Goal: Information Seeking & Learning: Learn about a topic

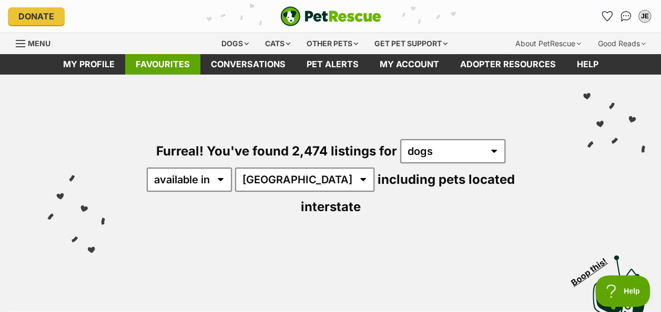
click at [157, 66] on link "Favourites" at bounding box center [162, 64] width 75 height 21
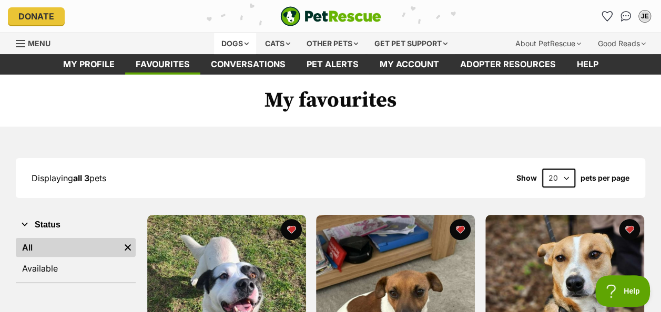
click at [235, 42] on div "Dogs" at bounding box center [235, 43] width 42 height 21
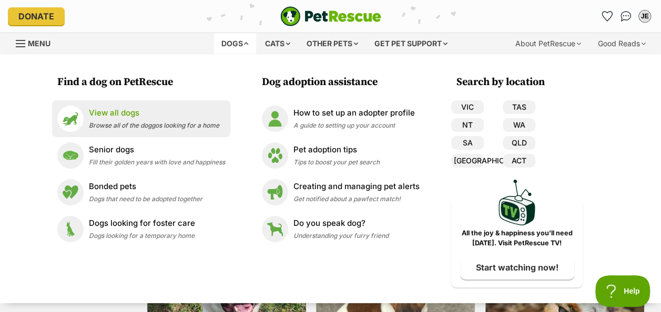
click at [116, 114] on p "View all dogs" at bounding box center [154, 113] width 130 height 12
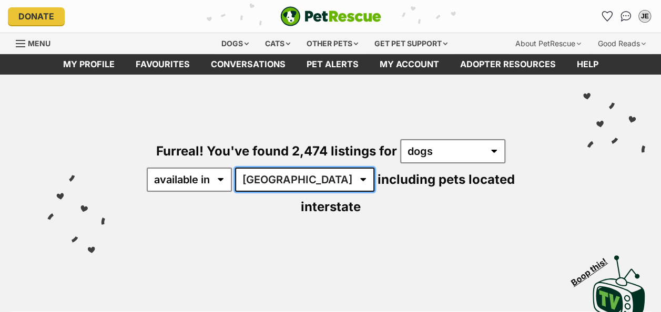
click at [301, 180] on select "Australia ACT NSW NT QLD SA TAS VIC WA" at bounding box center [304, 180] width 139 height 24
select select "VIC"
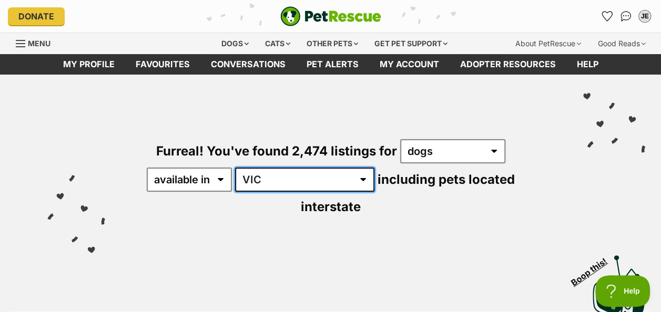
click at [237, 168] on select "Australia ACT NSW NT QLD SA TAS VIC WA" at bounding box center [304, 180] width 139 height 24
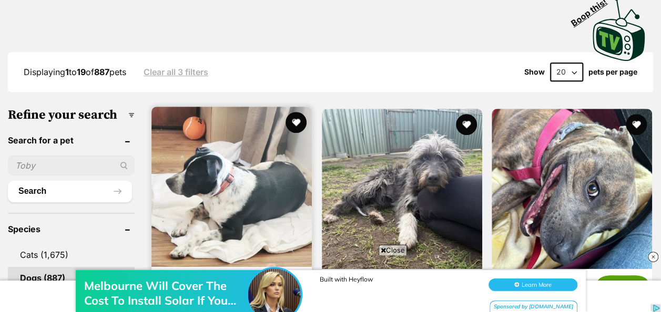
scroll to position [263, 0]
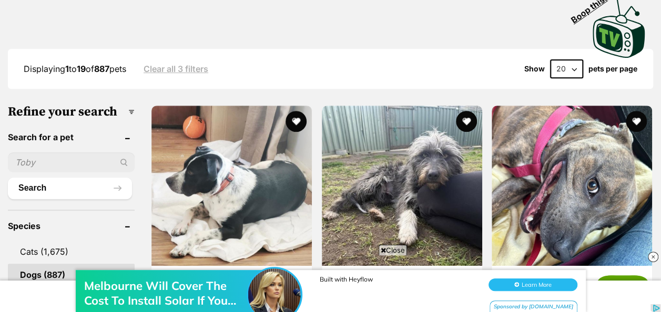
paste input "Vehicle and Driving The purpose of this policy is to set the responsibilities w…"
drag, startPoint x: 113, startPoint y: 136, endPoint x: -2, endPoint y: 140, distance: 114.7
type input "Vehicle and Driving The purpose of this policy is to set the responsibilities w…"
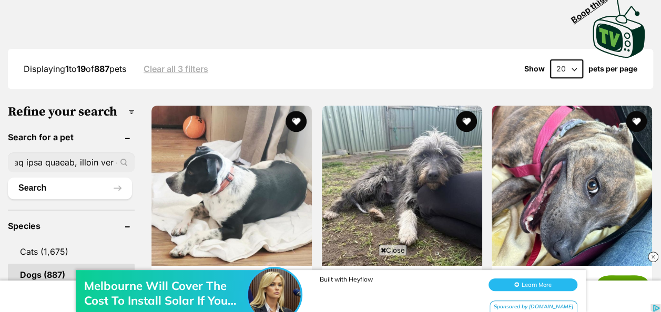
scroll to position [0, 0]
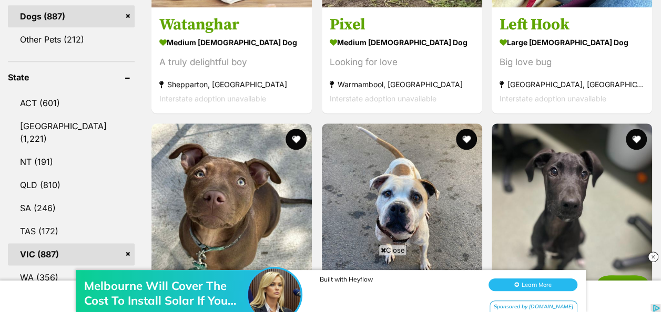
scroll to position [536, 0]
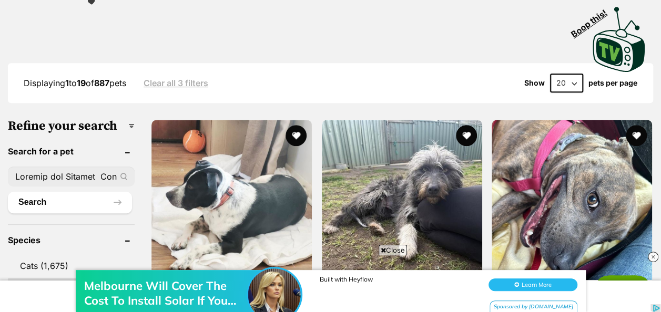
scroll to position [220, 0]
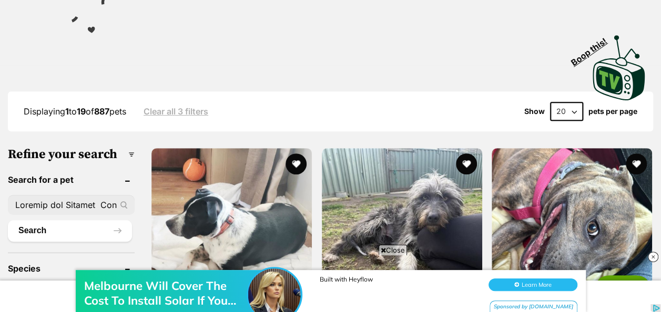
drag, startPoint x: 9, startPoint y: 137, endPoint x: 9, endPoint y: 129, distance: 7.4
click at [9, 147] on h3 "Refine your search" at bounding box center [71, 154] width 127 height 15
drag, startPoint x: 9, startPoint y: 129, endPoint x: 9, endPoint y: 122, distance: 6.8
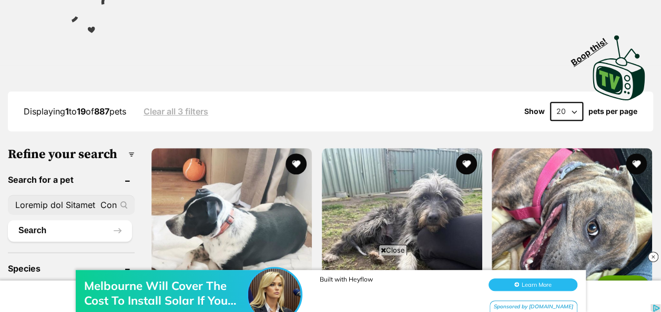
click at [9, 147] on h3 "Refine your search" at bounding box center [71, 154] width 127 height 15
drag, startPoint x: 9, startPoint y: 122, endPoint x: 4, endPoint y: 137, distance: 15.0
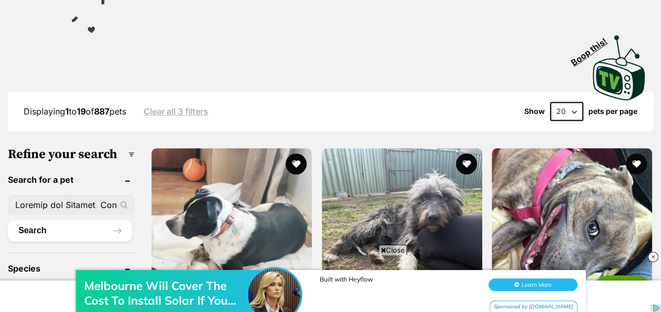
drag, startPoint x: 4, startPoint y: 142, endPoint x: 11, endPoint y: 154, distance: 13.4
click at [12, 175] on header "Search for a pet" at bounding box center [71, 179] width 127 height 9
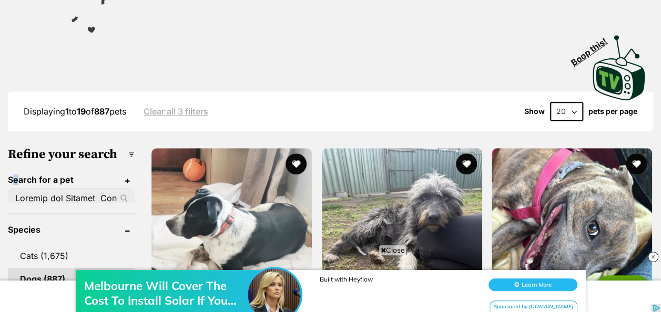
click at [8, 185] on ul "Search" at bounding box center [71, 194] width 127 height 18
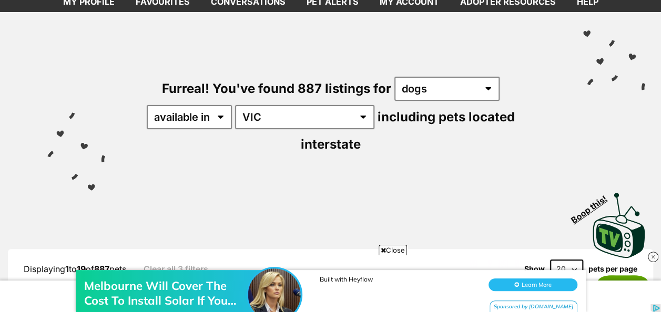
click at [8, 166] on div "Furreal! You've found 887 listings for any type of pet cats dogs other pets ava…" at bounding box center [330, 136] width 661 height 248
click at [8, 167] on div "Furreal! You've found 887 listings for any type of pet cats dogs other pets ava…" at bounding box center [330, 136] width 661 height 248
click at [9, 169] on div "Furreal! You've found 887 listings for any type of pet cats dogs other pets ava…" at bounding box center [330, 136] width 661 height 248
click at [10, 169] on div "Furreal! You've found 887 listings for any type of pet cats dogs other pets ava…" at bounding box center [330, 136] width 661 height 248
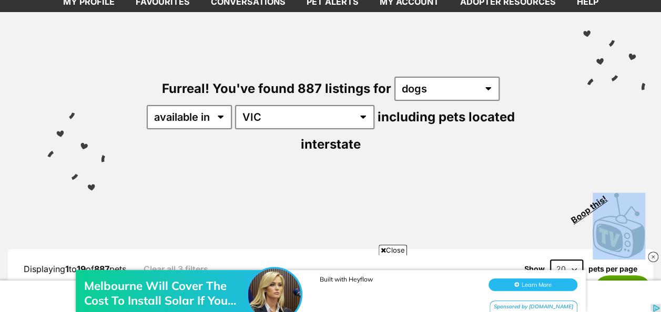
click at [11, 168] on div "Furreal! You've found 887 listings for any type of pet cats dogs other pets ava…" at bounding box center [330, 136] width 661 height 248
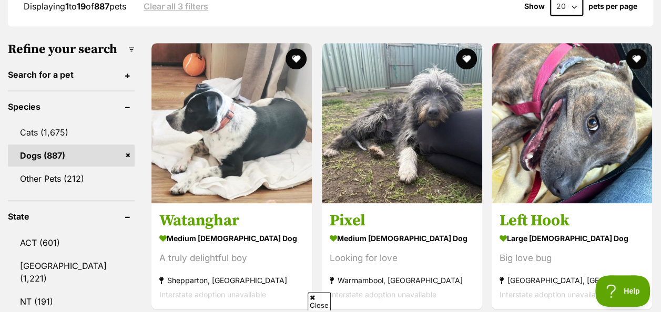
scroll to position [0, 0]
click at [40, 145] on link "Dogs (887)" at bounding box center [71, 156] width 127 height 22
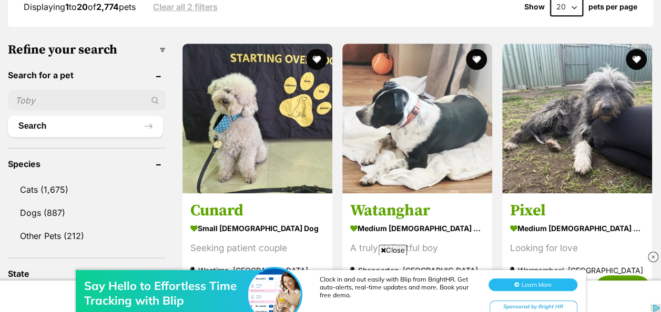
scroll to position [315, 0]
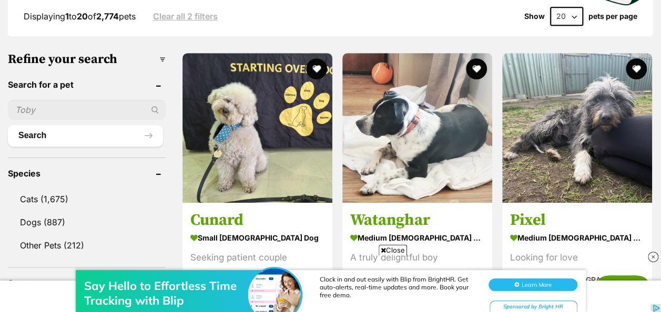
click at [38, 100] on input "text" at bounding box center [87, 110] width 158 height 20
type input "cracker"
click at [8, 125] on button "Search" at bounding box center [85, 135] width 155 height 21
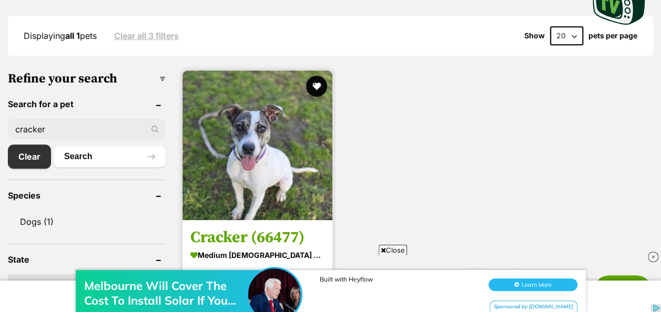
scroll to position [263, 0]
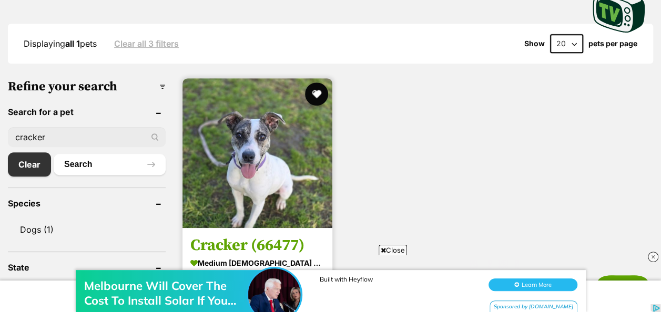
click at [319, 93] on button "favourite" at bounding box center [316, 94] width 23 height 23
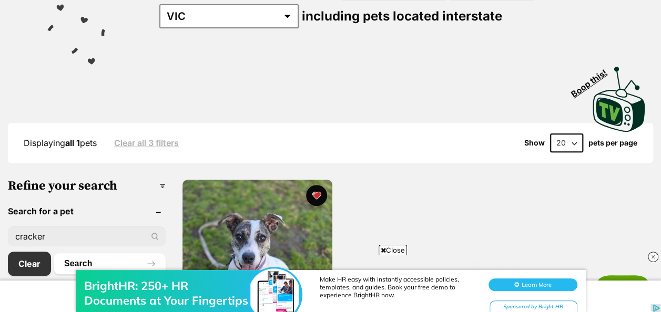
scroll to position [105, 0]
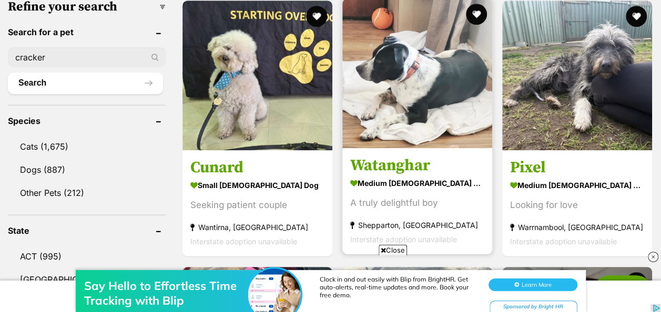
click at [389, 156] on h3 "Watanghar" at bounding box center [417, 166] width 134 height 20
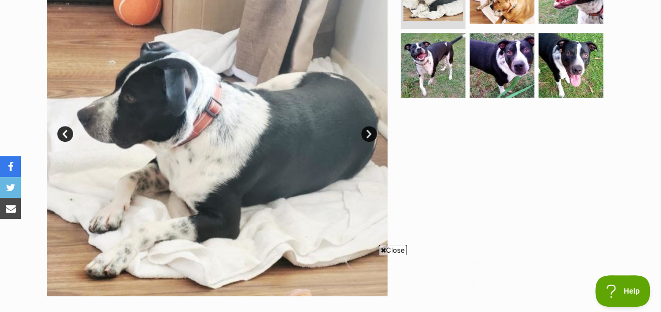
click at [370, 134] on link "Next" at bounding box center [369, 134] width 16 height 16
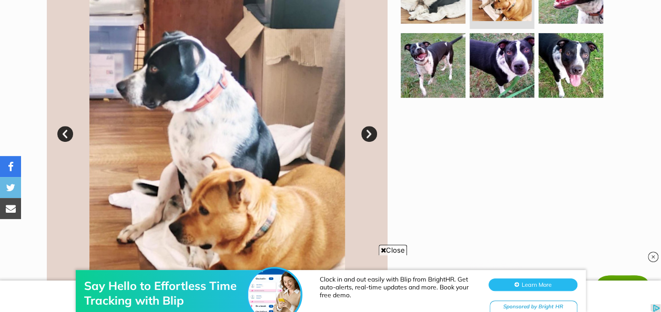
click at [370, 134] on link "Next" at bounding box center [369, 134] width 16 height 16
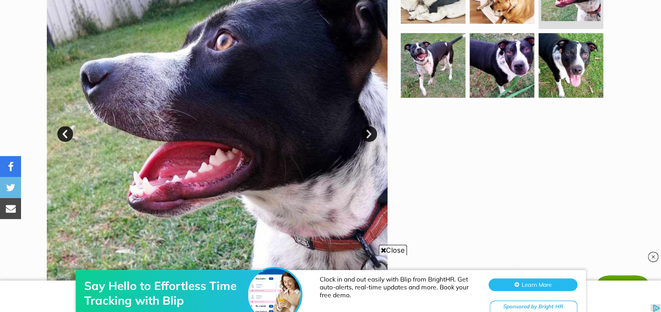
scroll to position [0, 8]
click at [370, 134] on link "Next" at bounding box center [369, 134] width 16 height 16
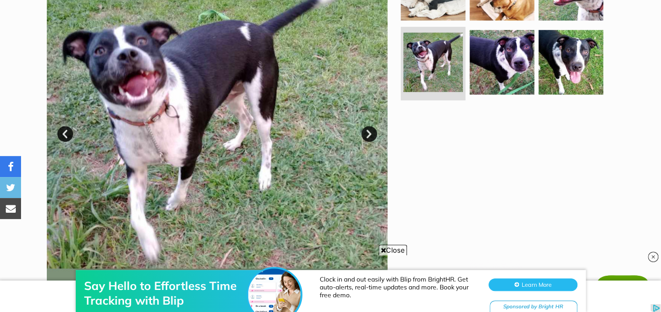
scroll to position [0, 0]
click at [370, 134] on link "Next" at bounding box center [369, 134] width 16 height 16
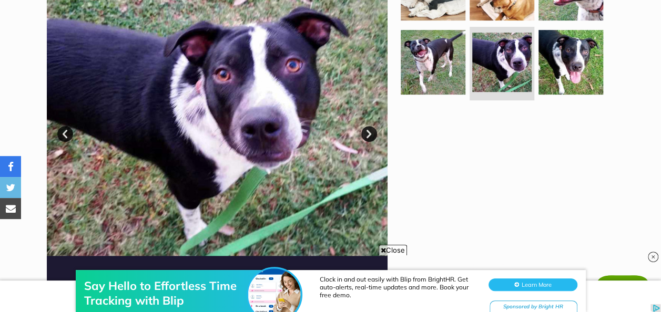
click at [370, 135] on link "Next" at bounding box center [369, 134] width 16 height 16
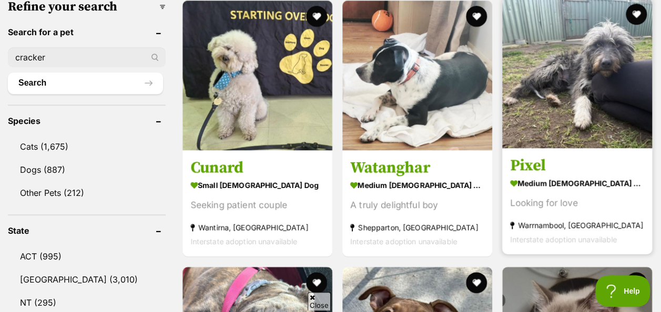
click at [529, 156] on h3 "Pixel" at bounding box center [577, 166] width 134 height 20
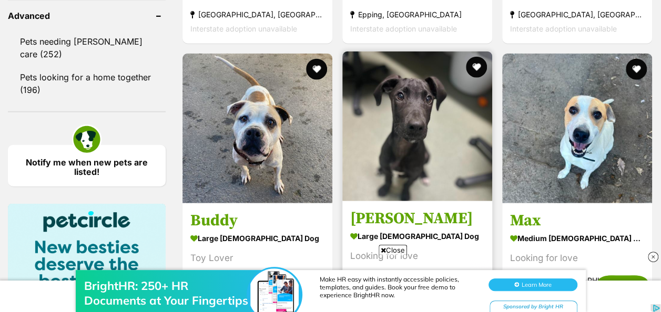
scroll to position [1209, 0]
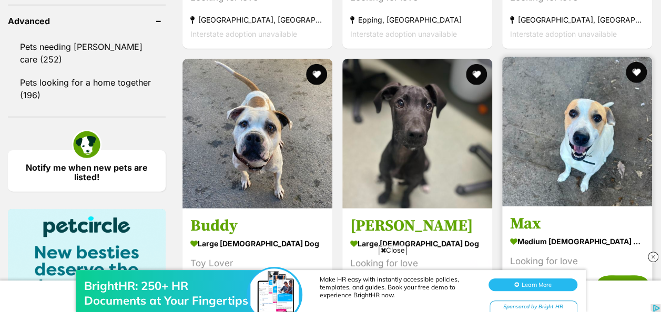
click at [530, 214] on h3 "Max" at bounding box center [577, 224] width 134 height 20
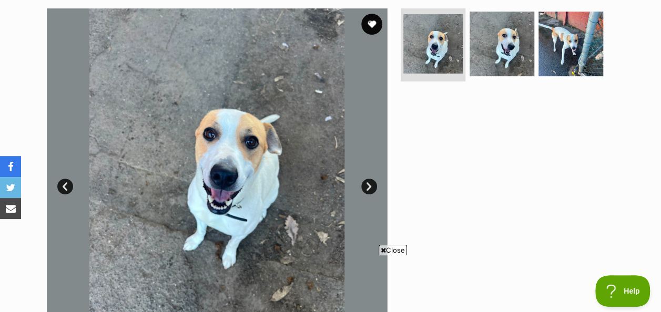
click at [365, 189] on link "Next" at bounding box center [369, 187] width 16 height 16
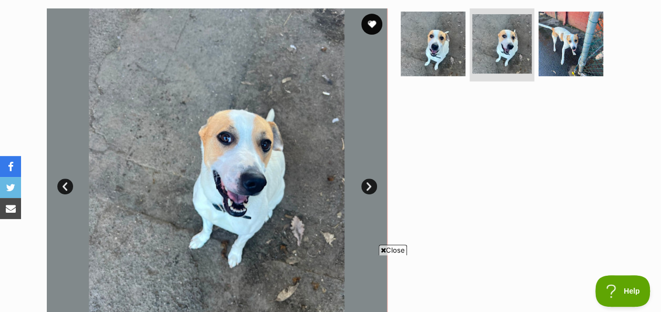
click at [365, 188] on link "Next" at bounding box center [369, 187] width 16 height 16
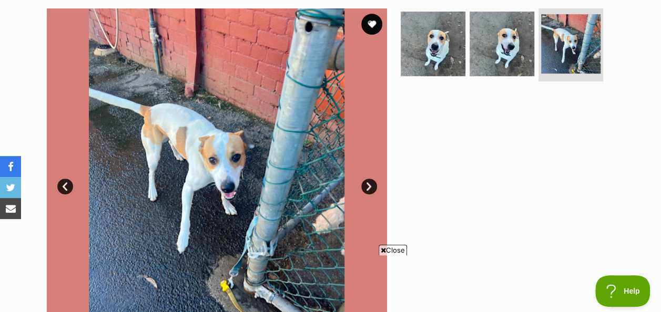
click at [365, 188] on link "Next" at bounding box center [369, 187] width 16 height 16
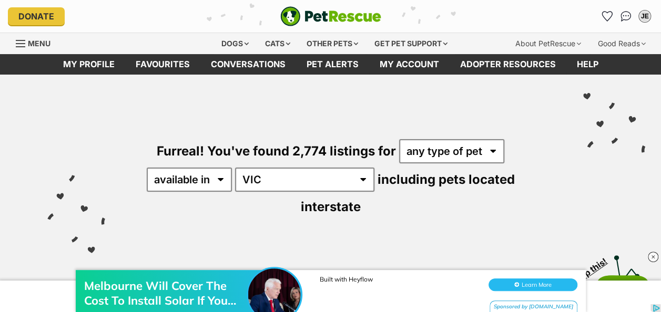
click at [17, 43] on span "Menu" at bounding box center [20, 43] width 9 height 1
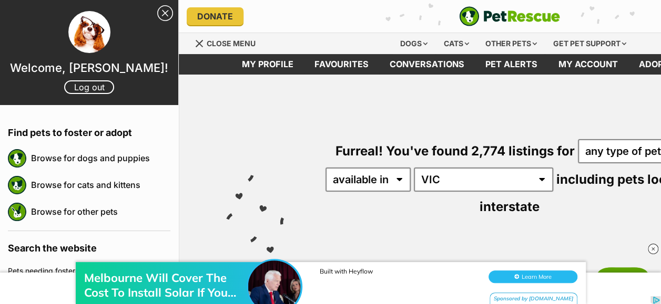
click at [286, 109] on div "Furreal! You've found 2,774 listings for any type of pet cats dogs other pets a…" at bounding box center [509, 160] width 629 height 171
click at [423, 139] on div "Furreal! You've found 2,774 listings for any type of pet cats dogs other pets a…" at bounding box center [509, 160] width 629 height 171
click at [157, 11] on link "Close Sidebar" at bounding box center [165, 13] width 16 height 16
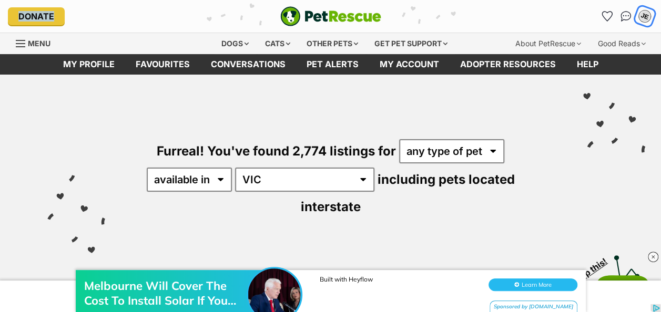
click at [646, 16] on div "JE" at bounding box center [645, 16] width 14 height 14
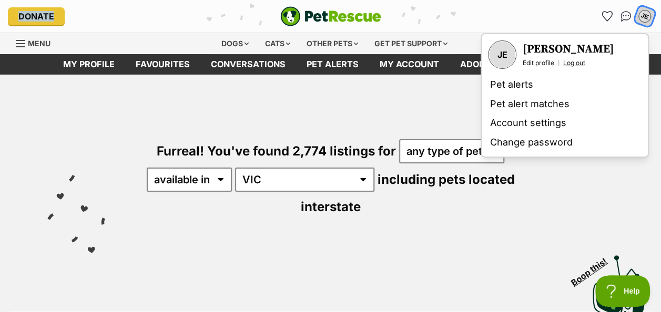
click at [581, 61] on link "Log out" at bounding box center [574, 63] width 22 height 8
